Goal: Navigation & Orientation: Find specific page/section

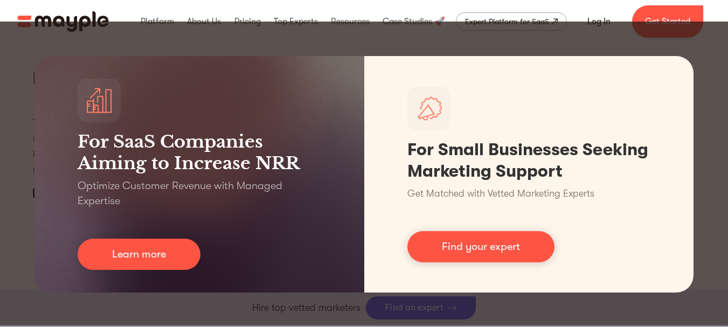
scroll to position [4980, 0]
click at [516, 315] on div "For SaaS Companies Aiming to Increase NRR Optimize Customer Revenue with Manage…" at bounding box center [364, 175] width 728 height 306
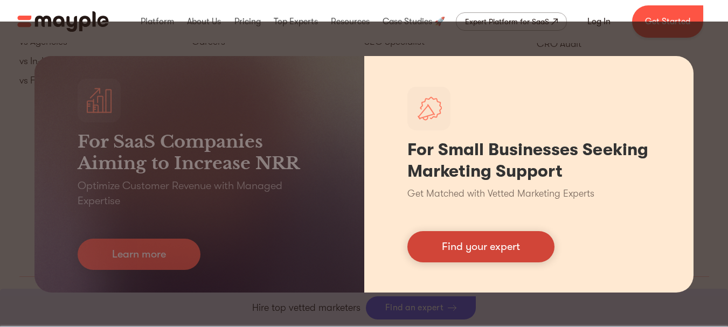
click at [497, 239] on link "Find your expert" at bounding box center [480, 246] width 147 height 31
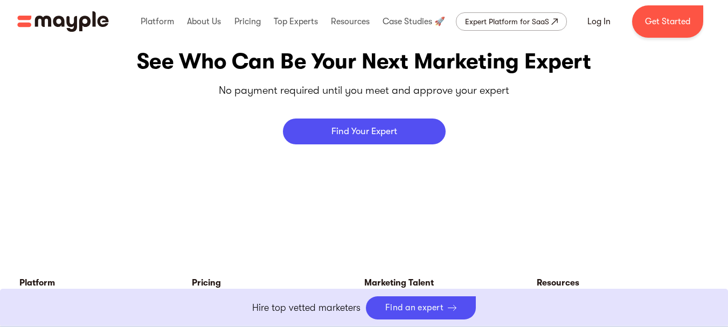
scroll to position [4603, 0]
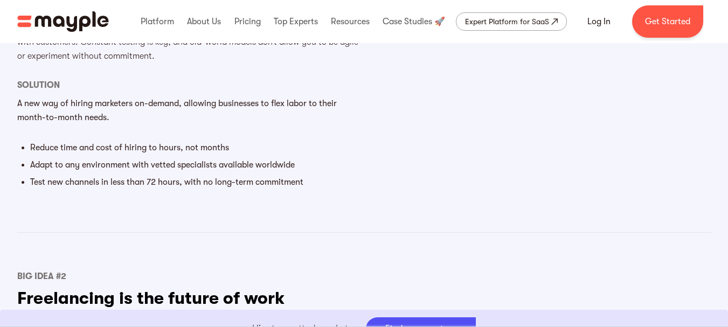
scroll to position [1132, 0]
